Goal: Information Seeking & Learning: Learn about a topic

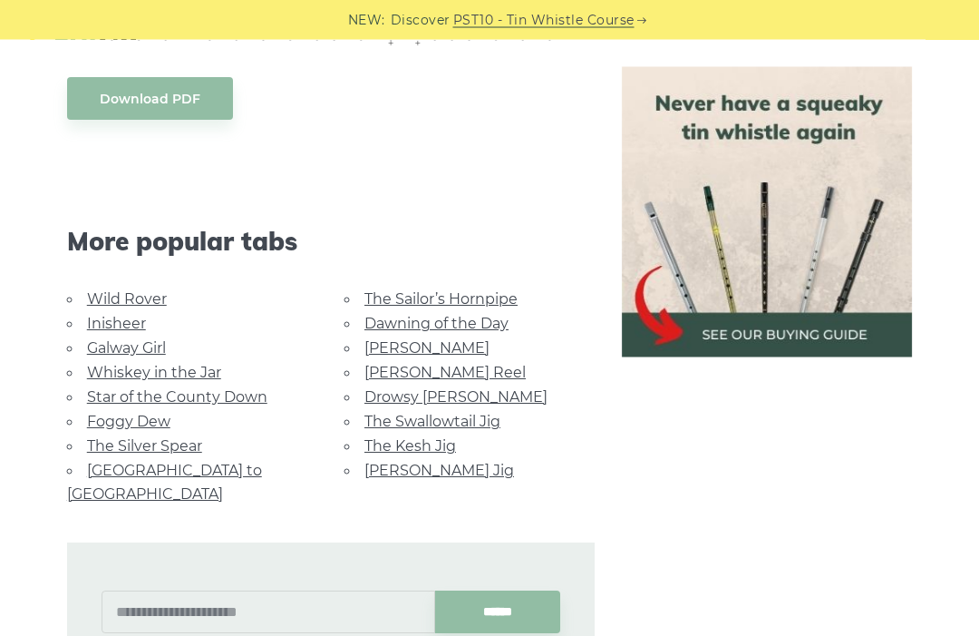
scroll to position [948, 0]
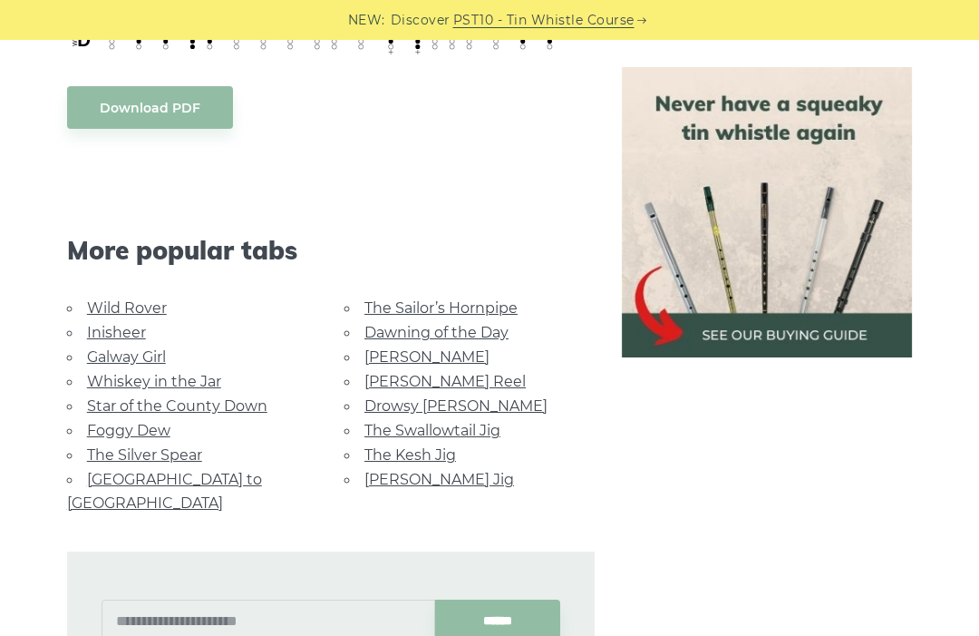
click at [127, 439] on link "Foggy Dew" at bounding box center [128, 430] width 83 height 17
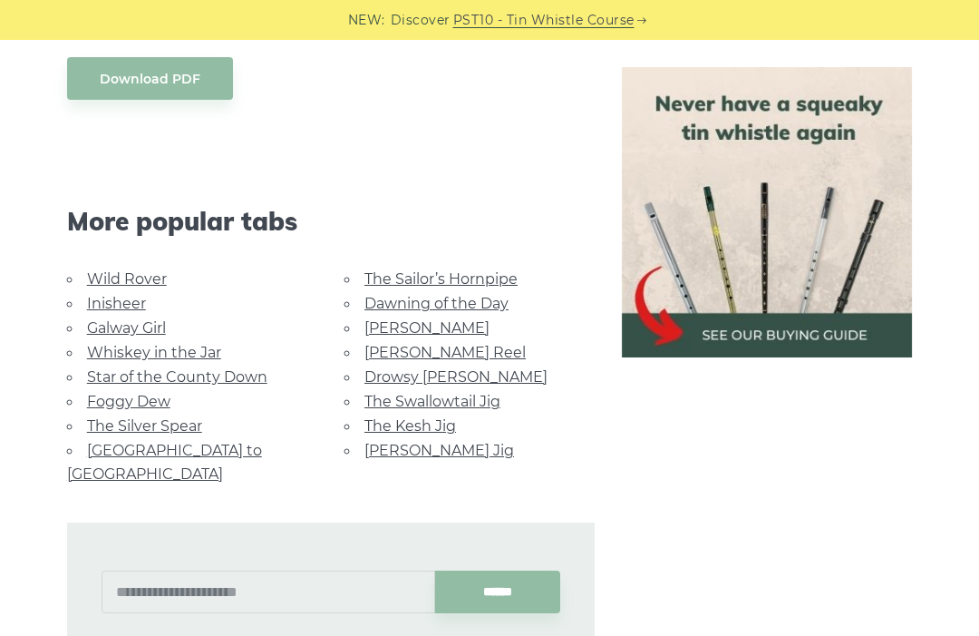
scroll to position [1009, 0]
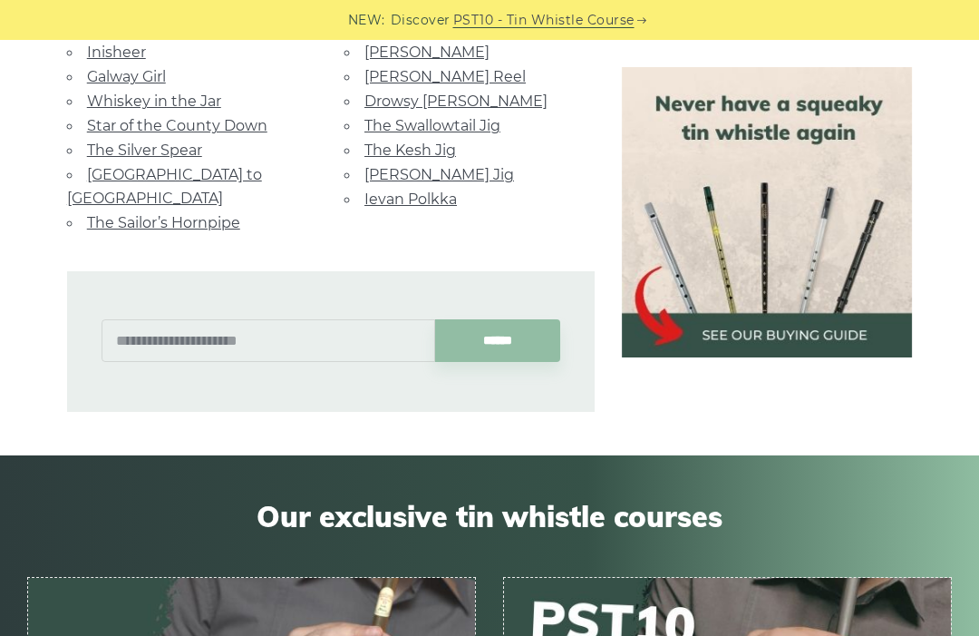
scroll to position [1221, 0]
click at [267, 328] on input "text" at bounding box center [269, 341] width 334 height 43
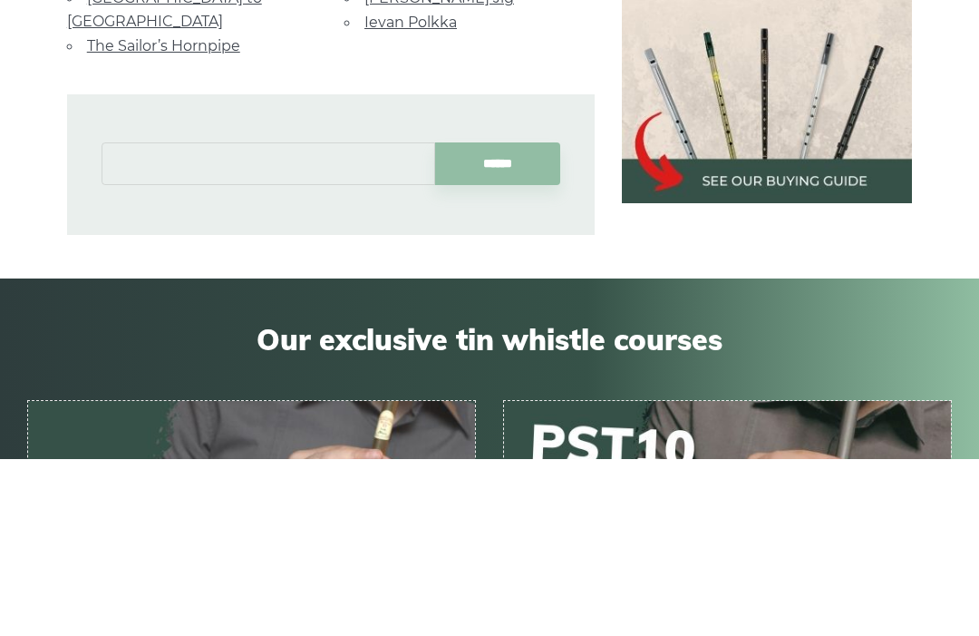
click at [498, 320] on input "******" at bounding box center [497, 341] width 125 height 43
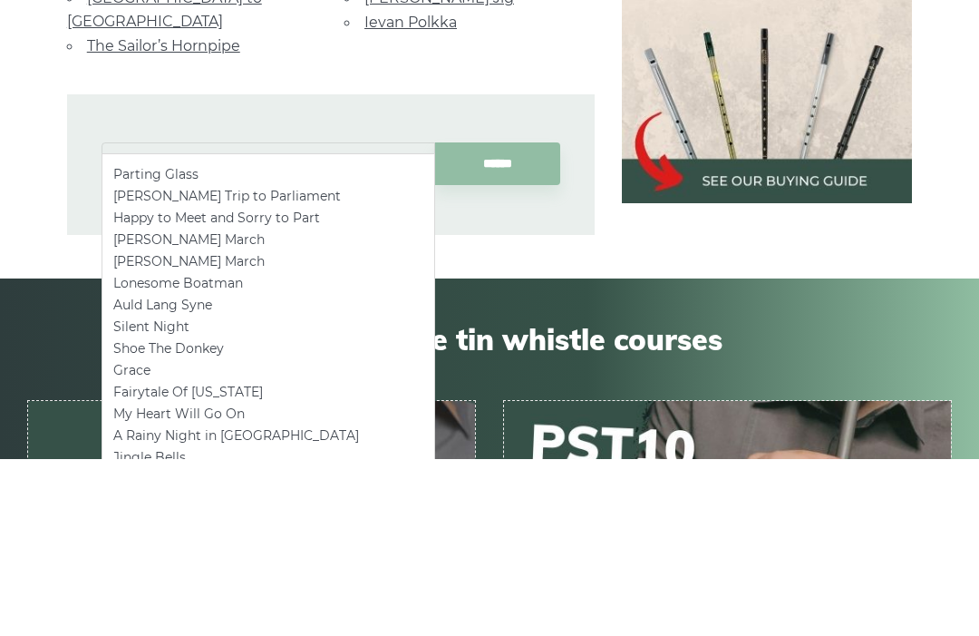
click at [316, 341] on li "Parting Glass" at bounding box center [268, 352] width 310 height 22
type input "**********"
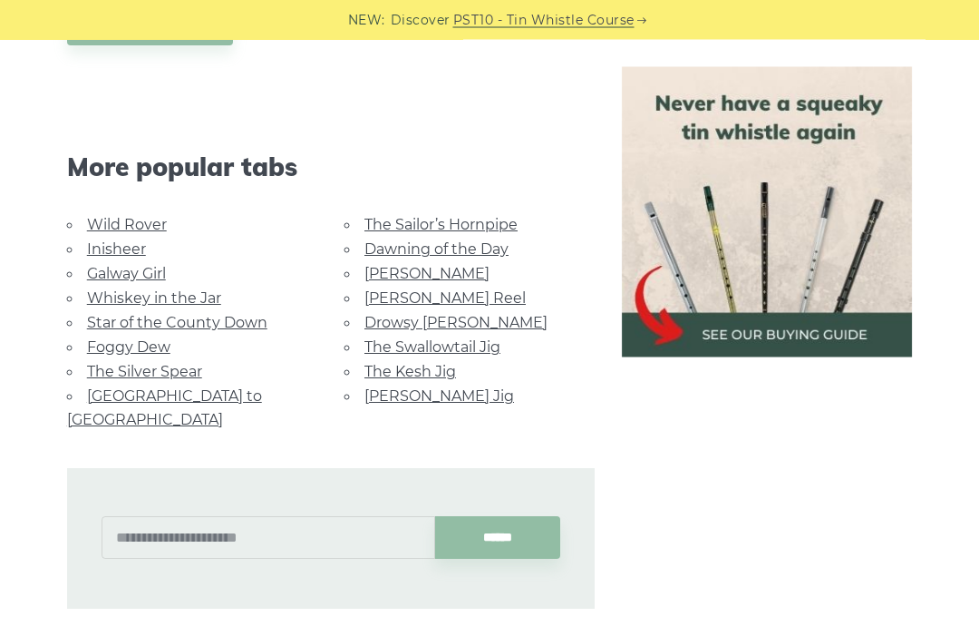
scroll to position [1032, 0]
click at [174, 331] on link "Star of the County Down" at bounding box center [177, 322] width 180 height 17
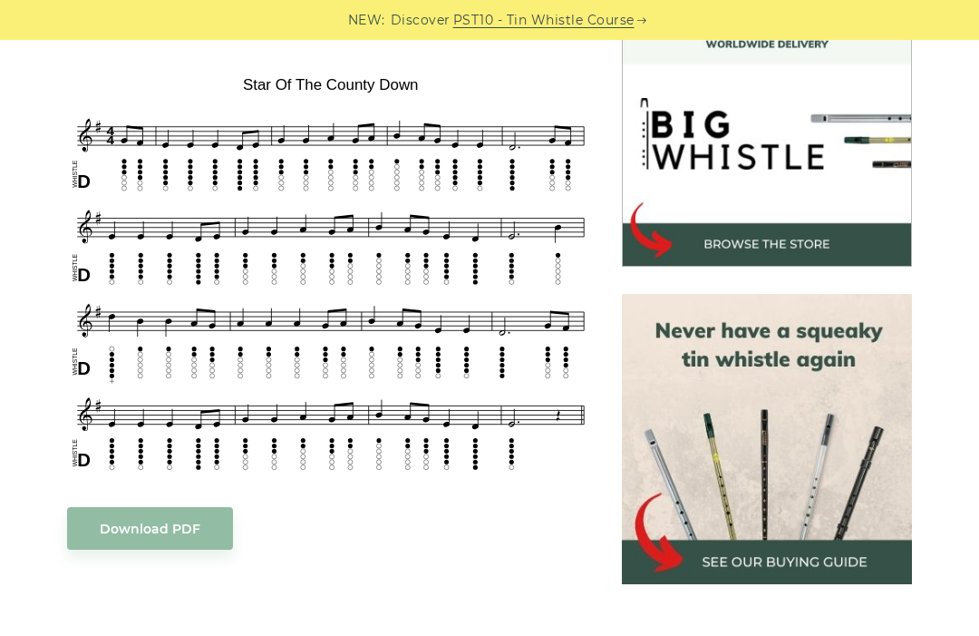
scroll to position [537, 0]
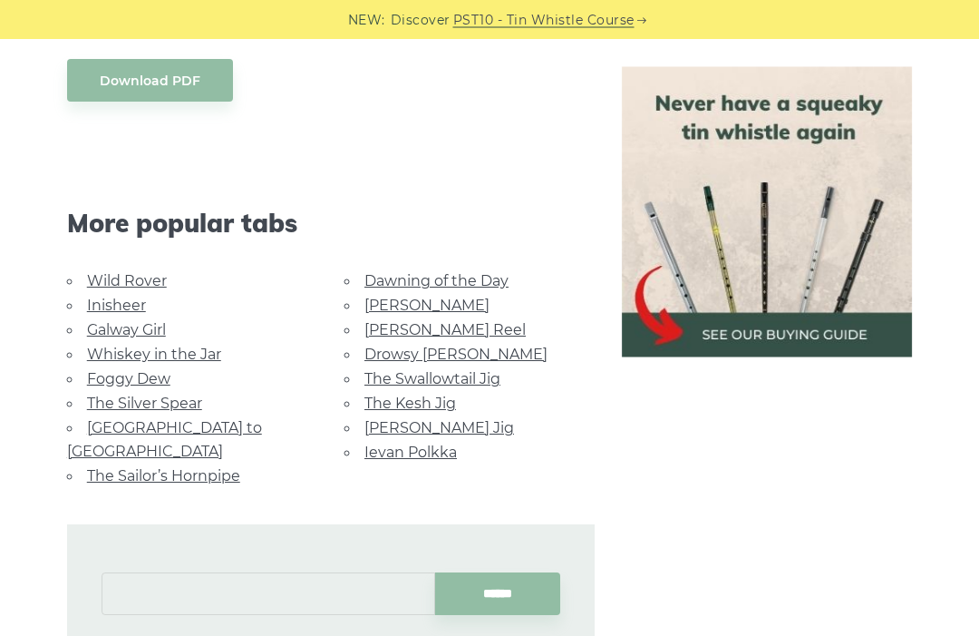
click at [192, 573] on input "text" at bounding box center [269, 594] width 334 height 43
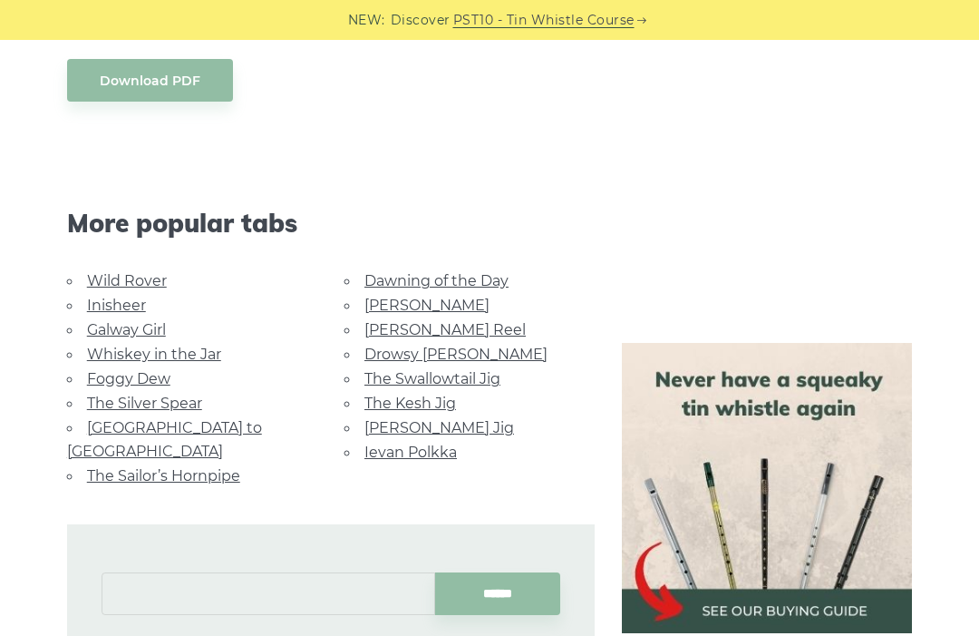
scroll to position [1019, 0]
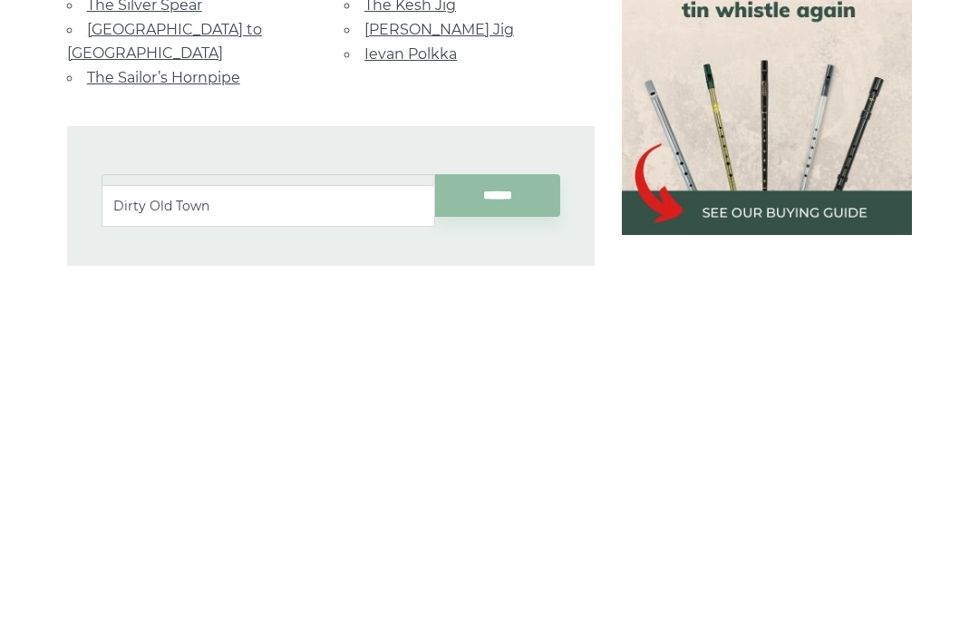
click at [335, 565] on li "Dirty Old Town" at bounding box center [268, 576] width 310 height 22
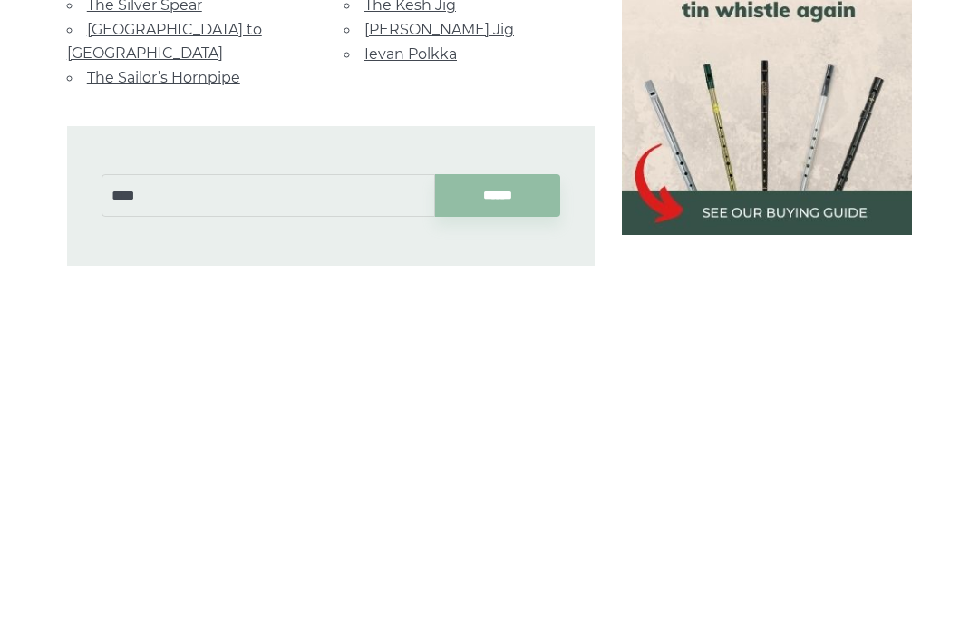
type input "**********"
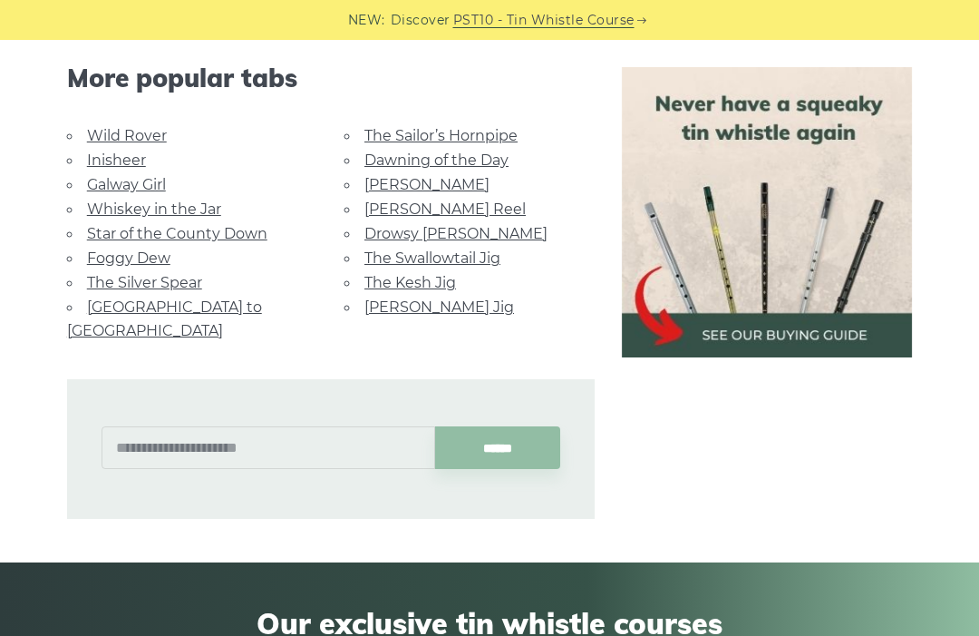
scroll to position [1929, 0]
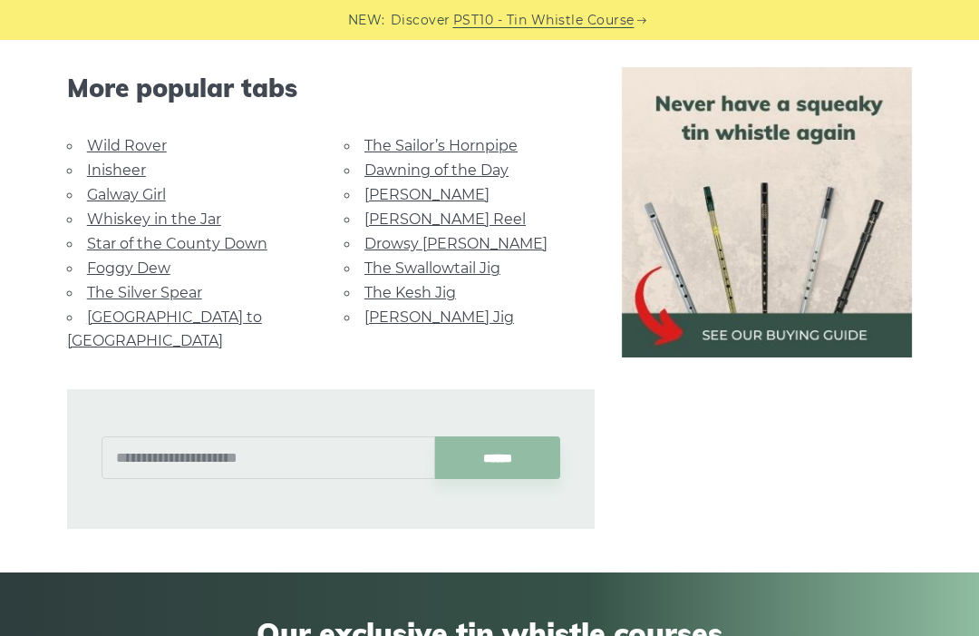
click at [142, 270] on link "Foggy Dew" at bounding box center [128, 267] width 83 height 17
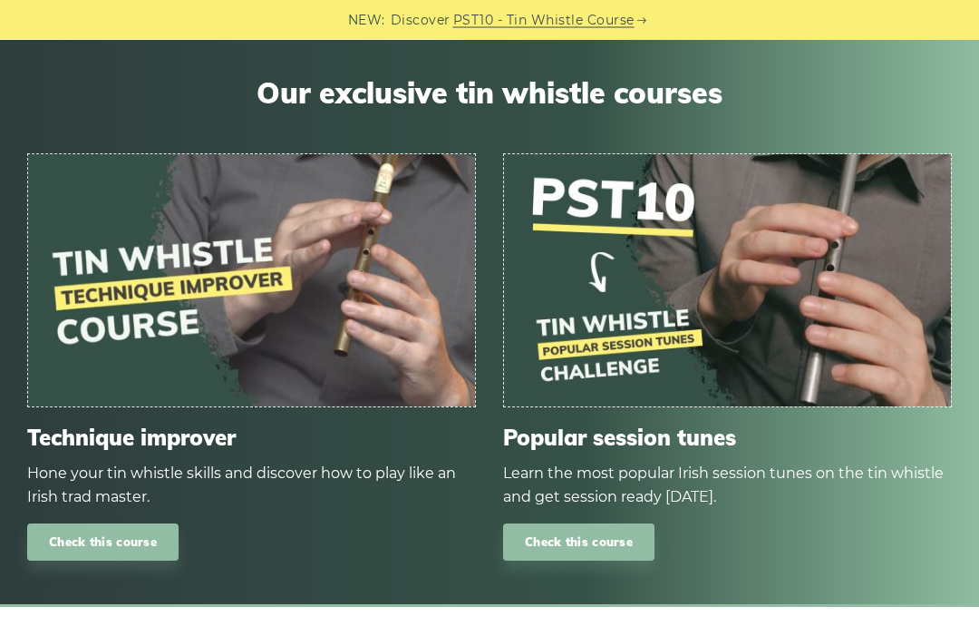
scroll to position [1619, 0]
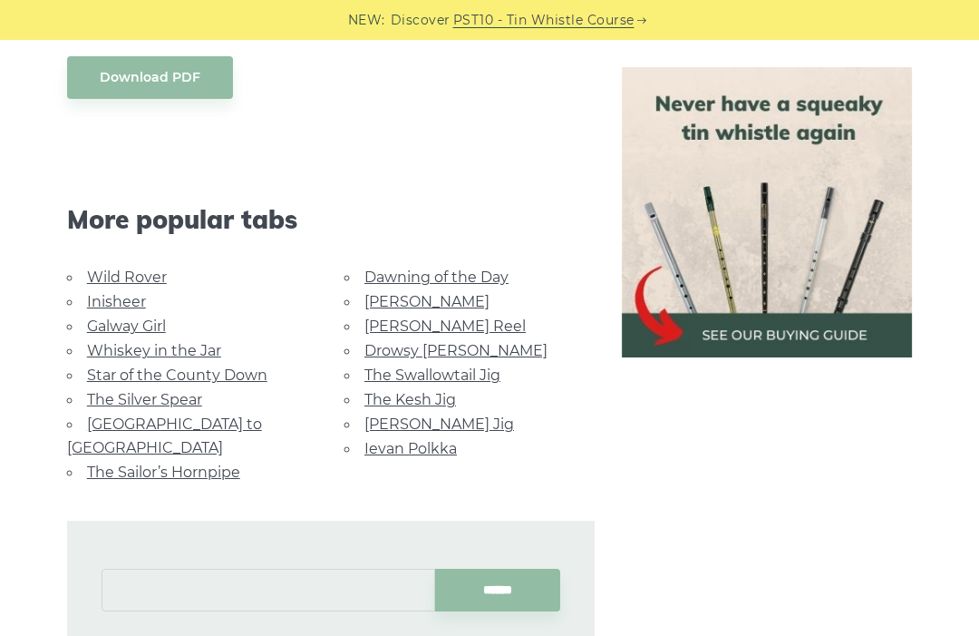
click at [229, 569] on input "text" at bounding box center [269, 590] width 334 height 43
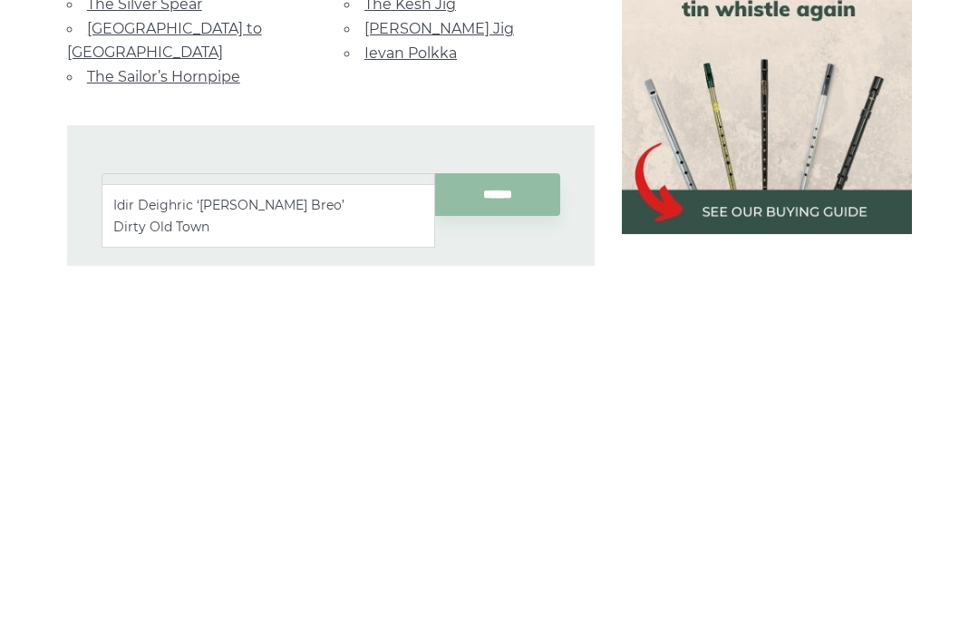
click at [276, 554] on ul "Idir Deighric ‘gus Breo’ Dirty Old Town" at bounding box center [269, 585] width 334 height 63
click at [261, 586] on li "Dirty Old Town" at bounding box center [268, 597] width 310 height 22
type input "**********"
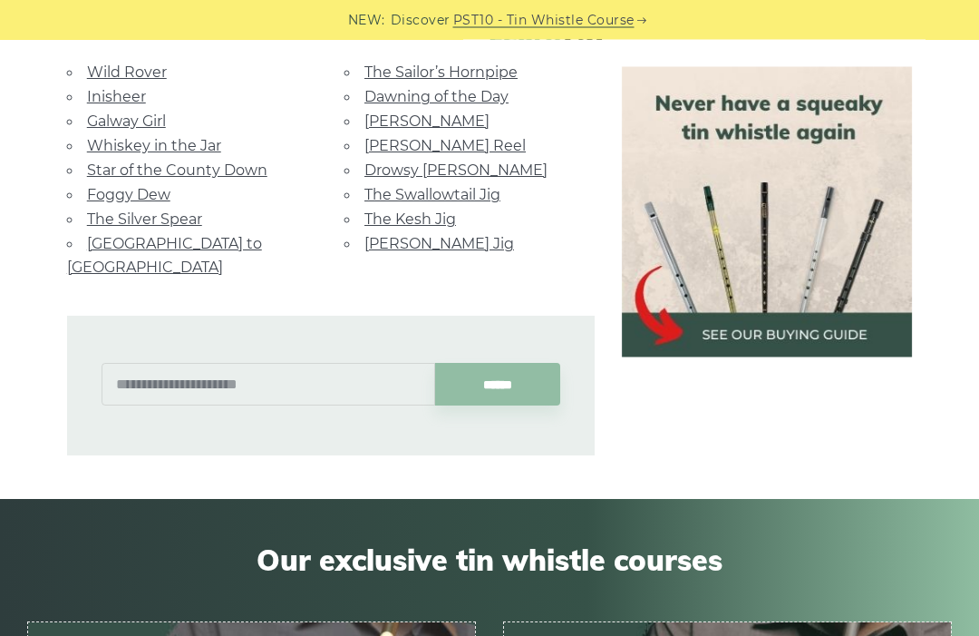
scroll to position [2023, 0]
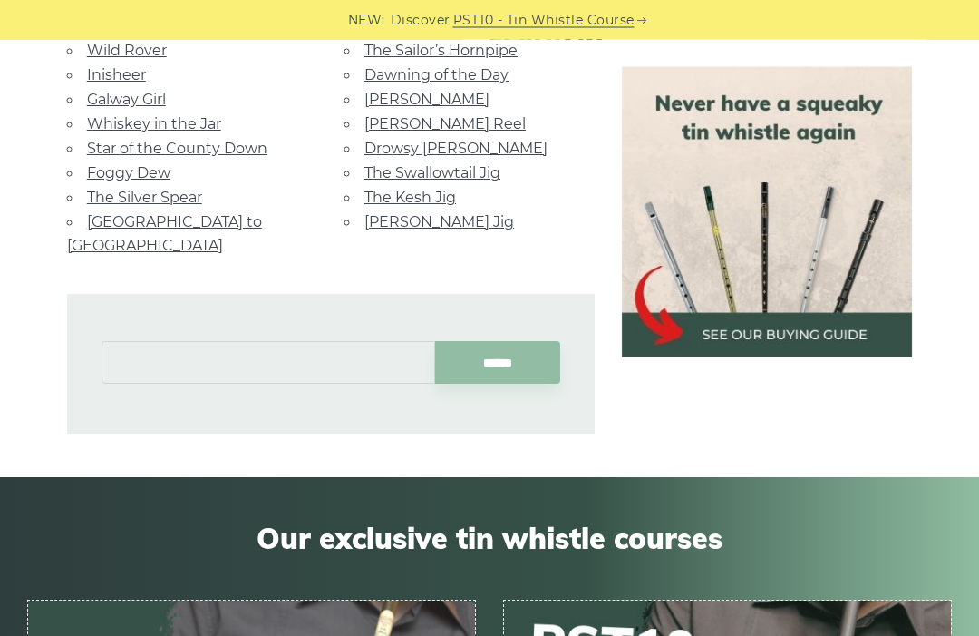
click at [314, 342] on input "text" at bounding box center [269, 363] width 334 height 43
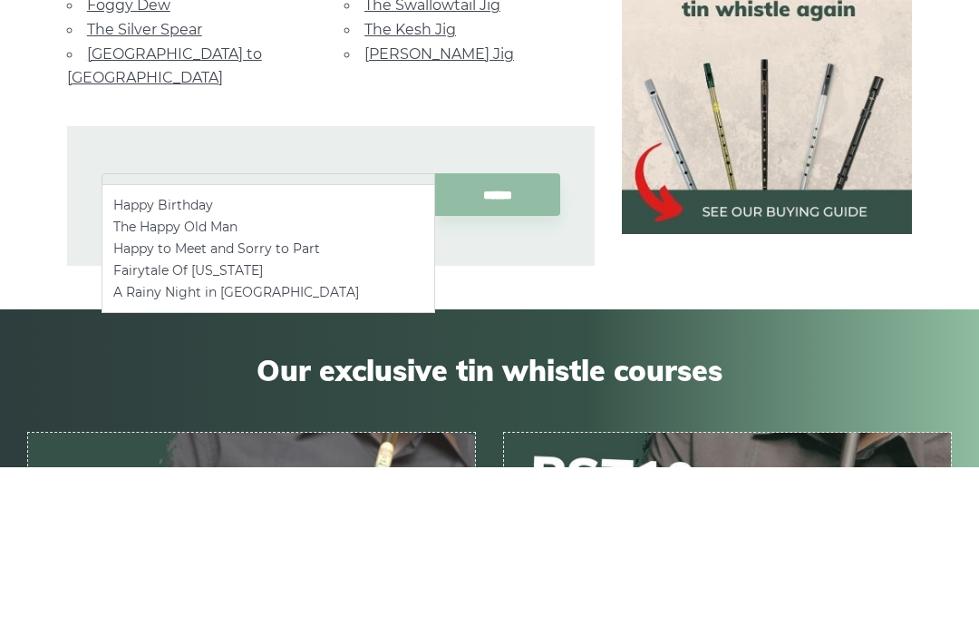
click at [335, 363] on li "Happy Birthday" at bounding box center [268, 374] width 310 height 22
type input "**********"
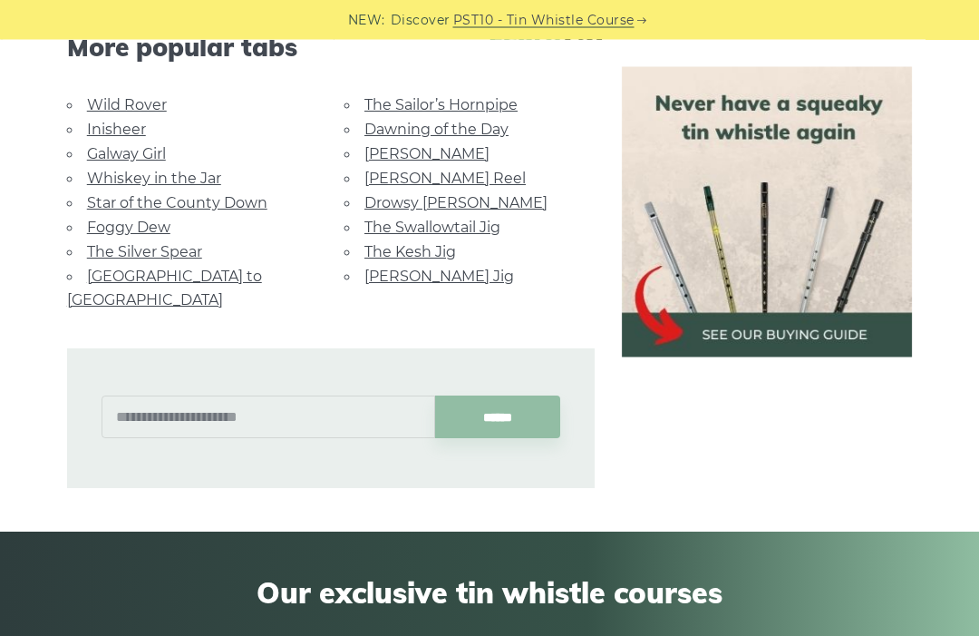
scroll to position [1022, 0]
click at [187, 395] on input "text" at bounding box center [269, 416] width 334 height 43
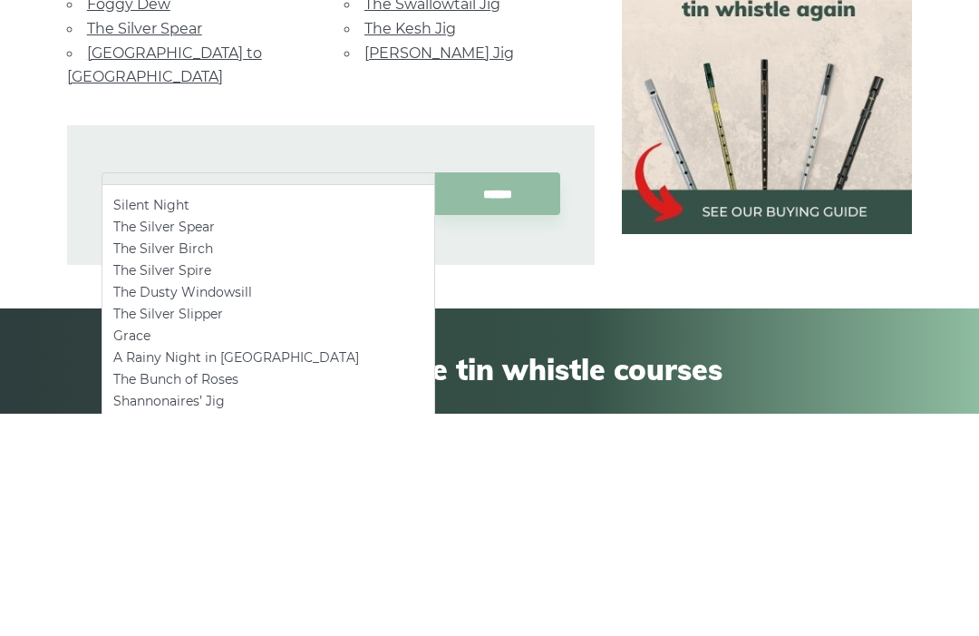
click at [126, 417] on li "Silent Night" at bounding box center [268, 428] width 310 height 22
type input "**********"
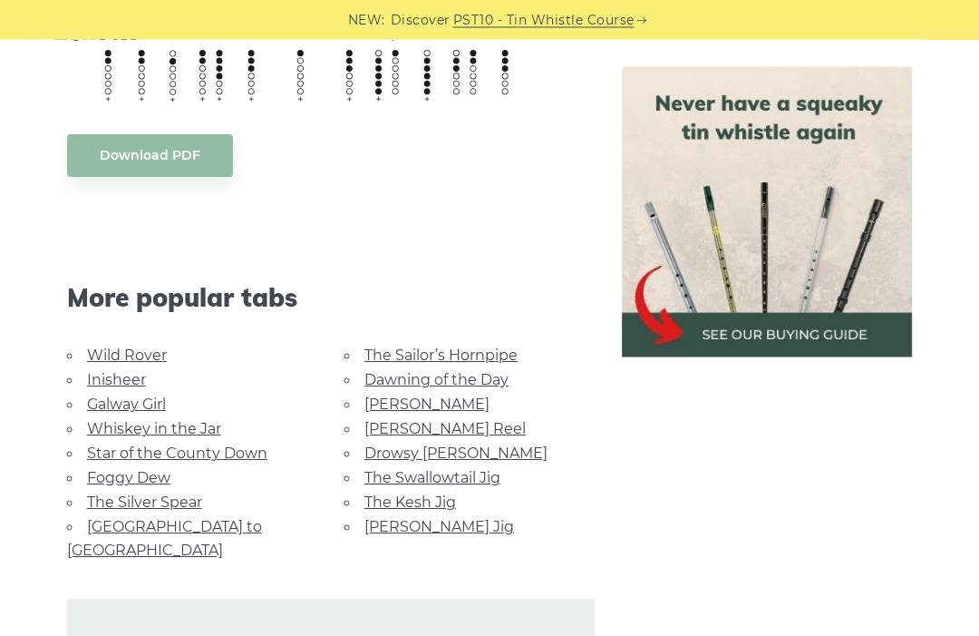
scroll to position [1390, 0]
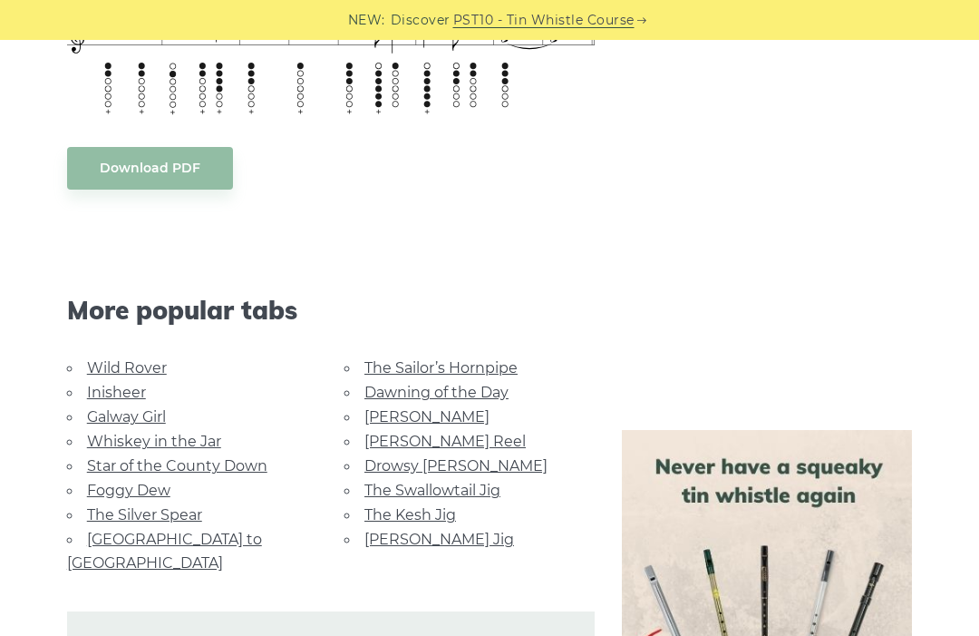
scroll to position [1507, 0]
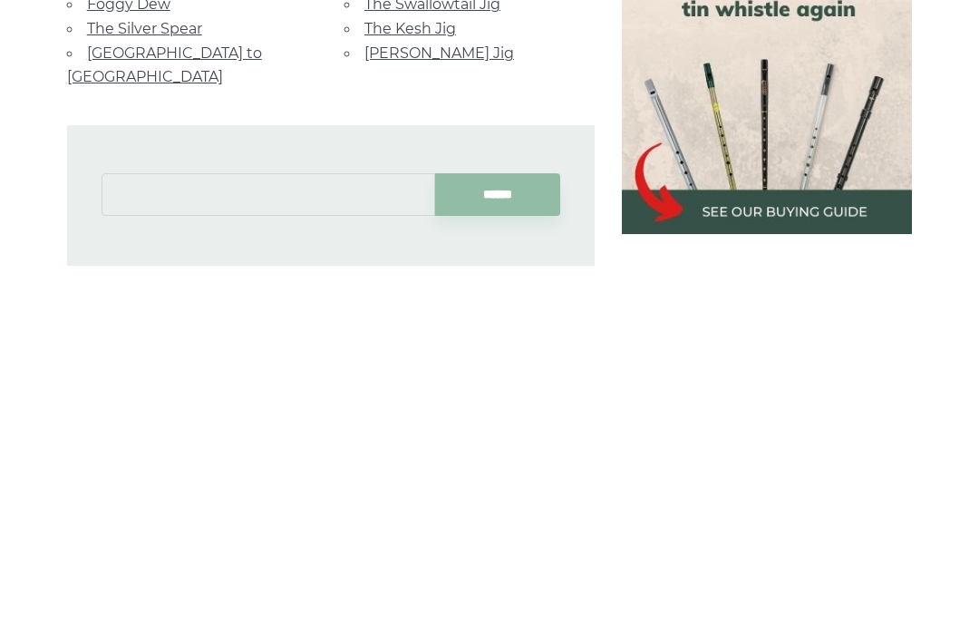
type input "*"
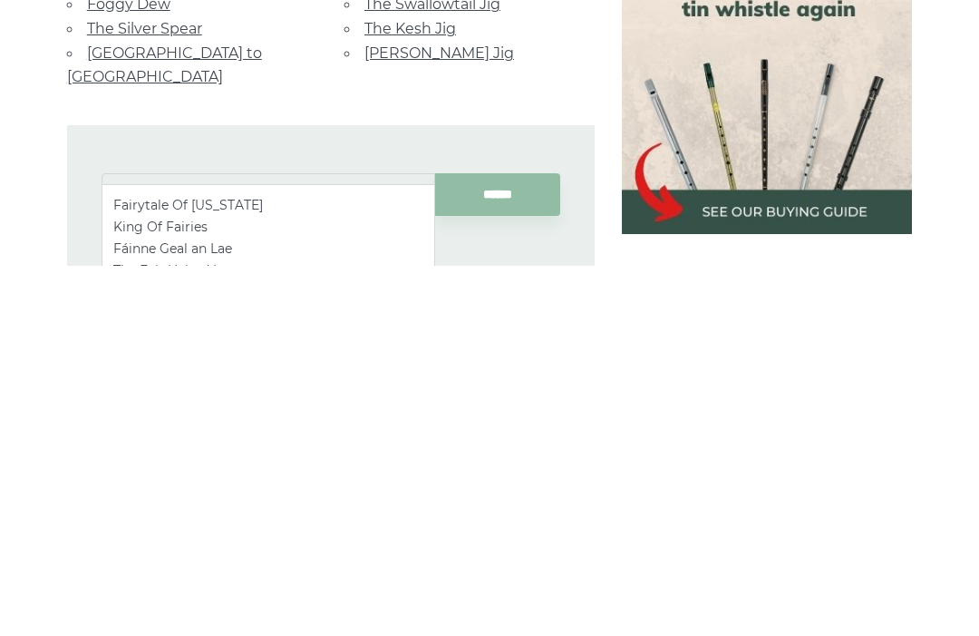
click at [213, 564] on li "Fairytale Of [US_STATE]" at bounding box center [268, 575] width 310 height 22
type input "**********"
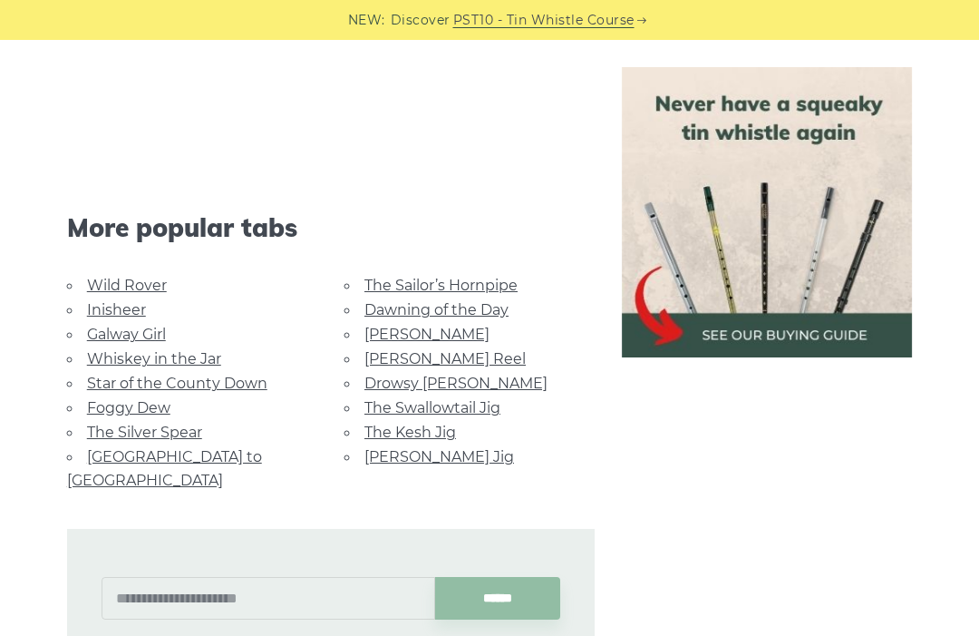
scroll to position [3248, 0]
click at [348, 577] on input "text" at bounding box center [269, 598] width 334 height 43
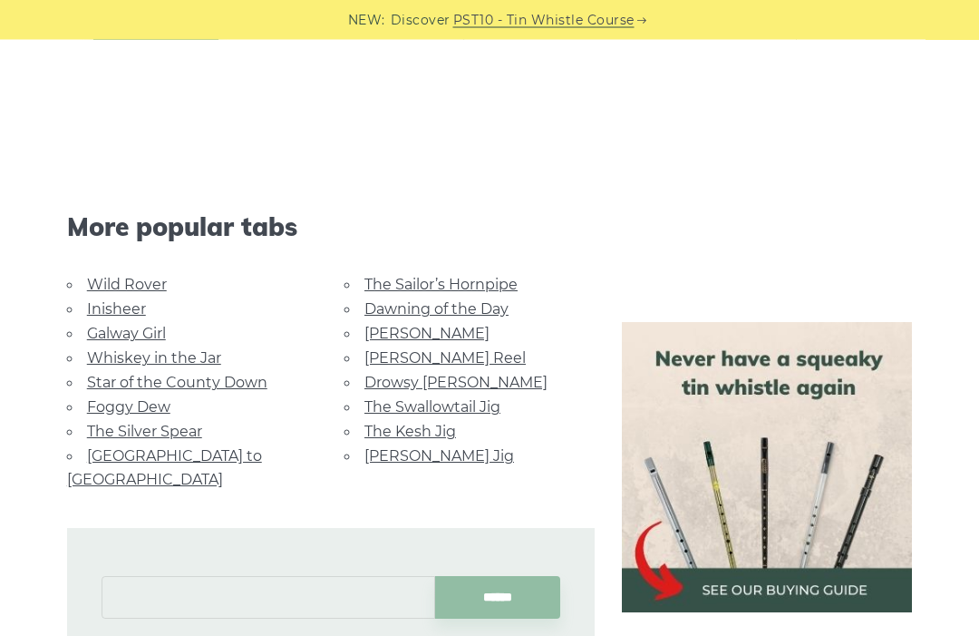
scroll to position [3257, 0]
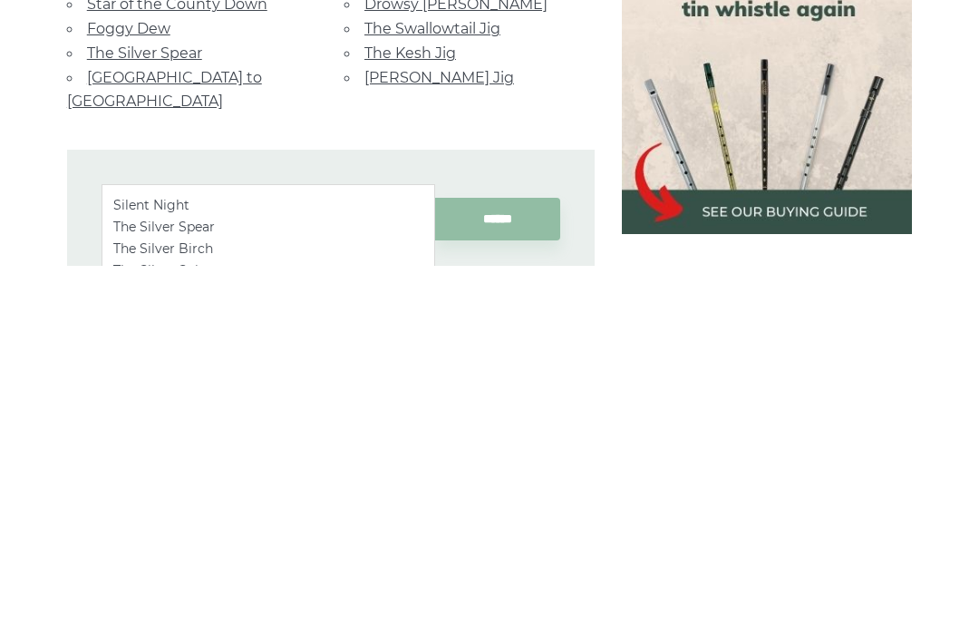
click at [242, 564] on li "Silent Night" at bounding box center [268, 575] width 310 height 22
type input "**********"
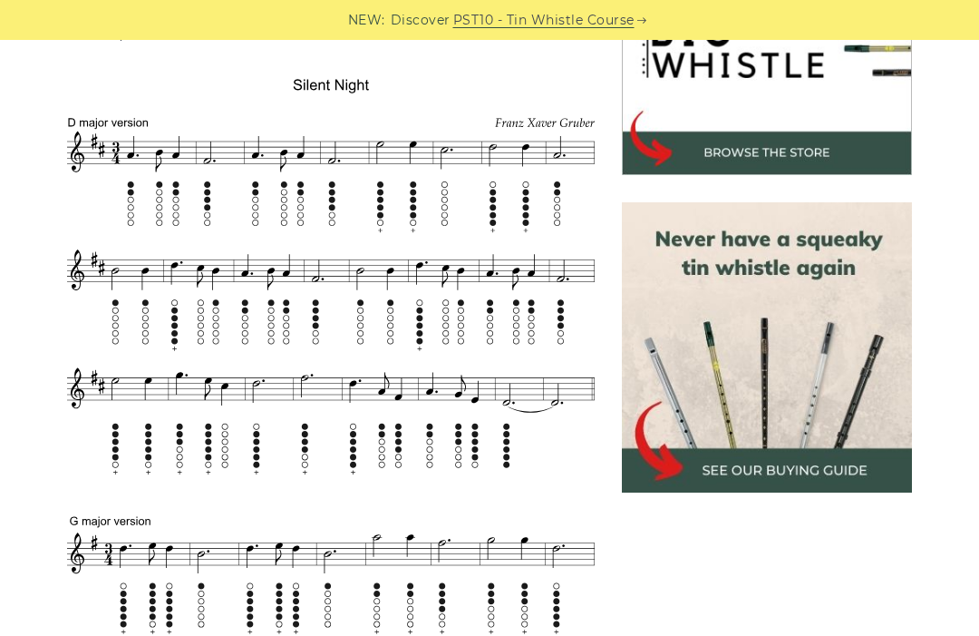
scroll to position [666, 0]
